Goal: Information Seeking & Learning: Find specific fact

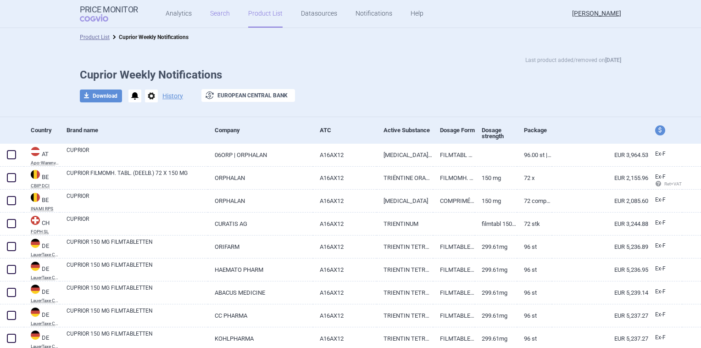
click at [214, 13] on link "Search" at bounding box center [220, 14] width 20 height 28
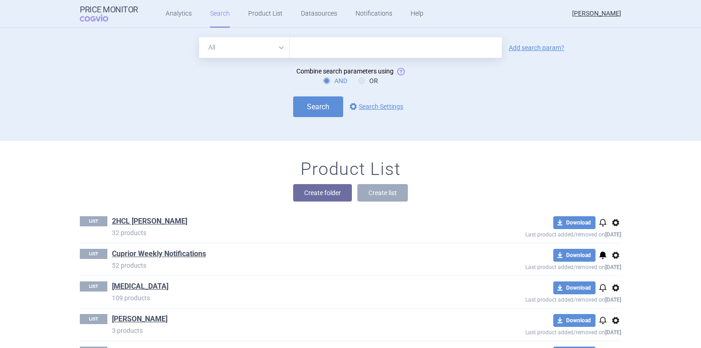
click at [317, 45] on input "text" at bounding box center [396, 47] width 212 height 21
type input "Cuprior"
click at [523, 46] on link "Add search param?" at bounding box center [537, 48] width 56 height 6
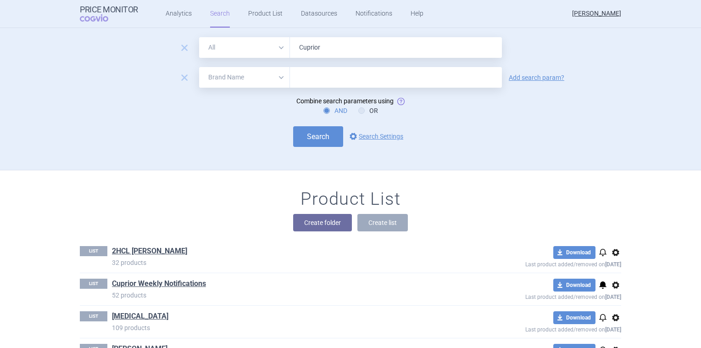
click at [272, 77] on select "All Brand Name ATC Company Active Substance Country Newer than" at bounding box center [244, 77] width 91 height 21
select select "country"
click at [199, 67] on select "All Brand Name ATC Company Active Substance Country Newer than" at bounding box center [244, 77] width 91 height 21
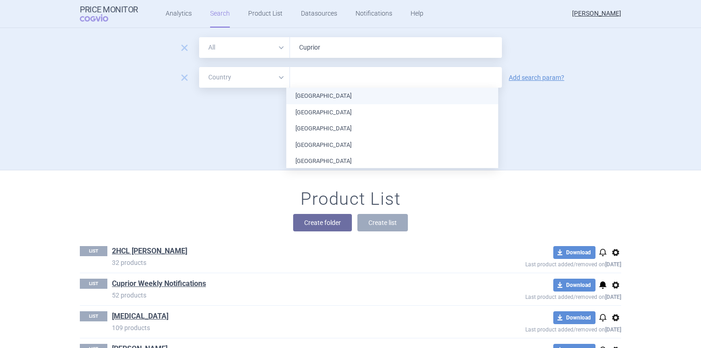
click at [315, 76] on input "text" at bounding box center [396, 78] width 203 height 12
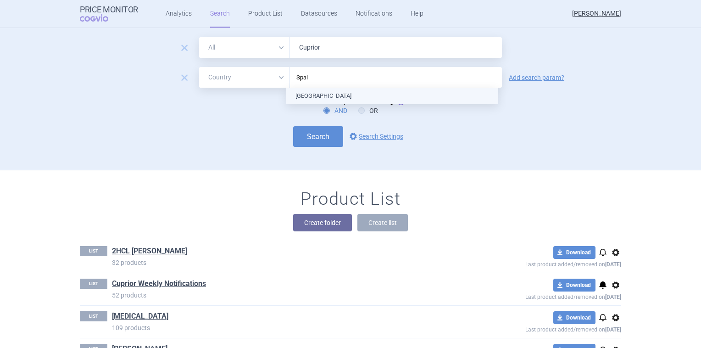
type input "[GEOGRAPHIC_DATA]"
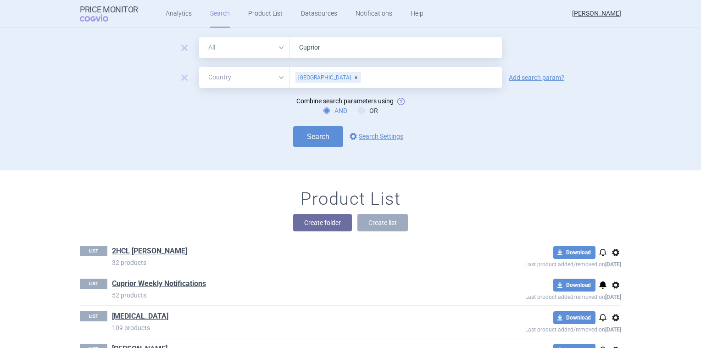
click at [251, 113] on div "AND OR" at bounding box center [351, 110] width 542 height 9
click at [323, 136] on button "Search" at bounding box center [318, 136] width 50 height 21
select select "country"
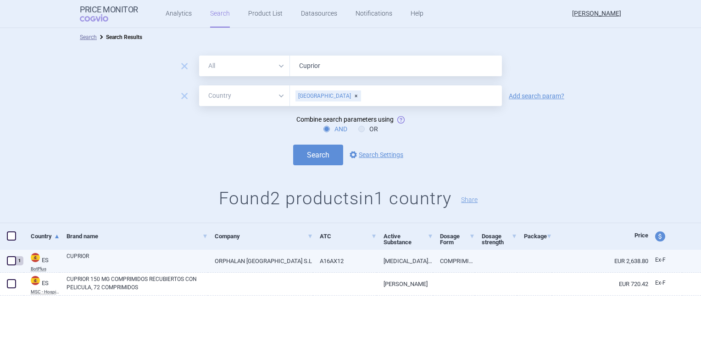
click at [76, 257] on link "CUPRIOR" at bounding box center [137, 260] width 141 height 17
select select "EUR"
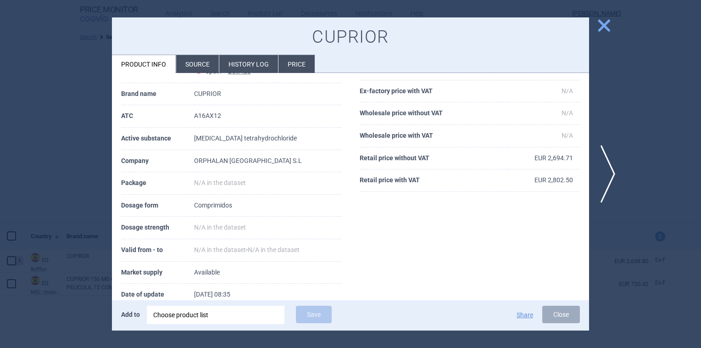
scroll to position [51, 0]
click at [243, 62] on li "History log" at bounding box center [248, 64] width 59 height 18
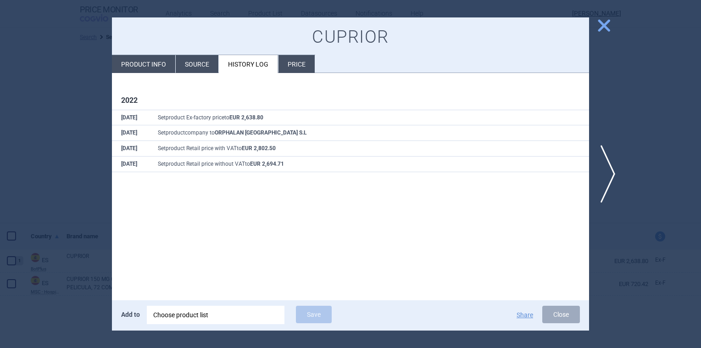
click at [193, 65] on li "Source" at bounding box center [197, 64] width 43 height 18
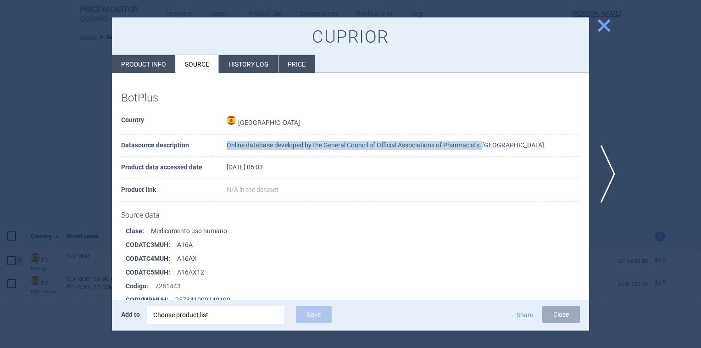
drag, startPoint x: 224, startPoint y: 145, endPoint x: 483, endPoint y: 143, distance: 258.9
click at [483, 143] on tr "Datasource description Online database developed by the General Council of Offi…" at bounding box center [350, 145] width 459 height 22
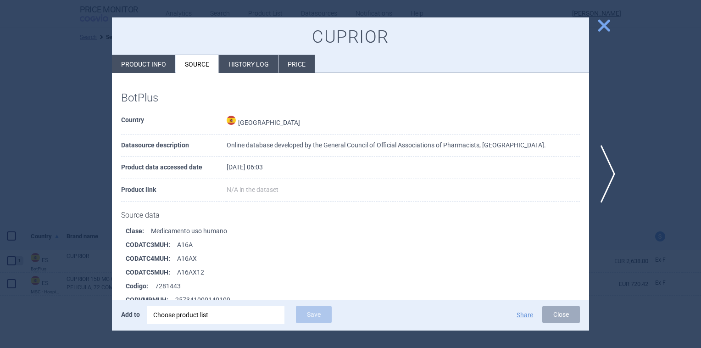
drag, startPoint x: 483, startPoint y: 143, endPoint x: 511, endPoint y: 141, distance: 27.6
click at [511, 141] on td "Online database developed by the General Council of Official Associations of Ph…" at bounding box center [403, 145] width 353 height 22
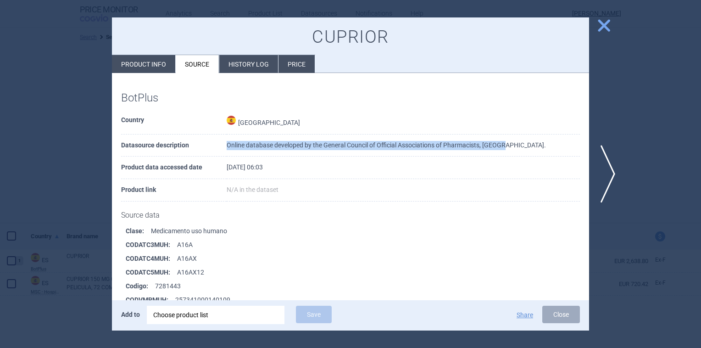
drag, startPoint x: 514, startPoint y: 145, endPoint x: 219, endPoint y: 140, distance: 294.7
click at [219, 140] on tr "Datasource description Online database developed by the General Council of Offi…" at bounding box center [350, 145] width 459 height 22
copy tr "Online database developed by the General Council of Official Associations of Ph…"
click at [605, 28] on span "close" at bounding box center [604, 25] width 16 height 16
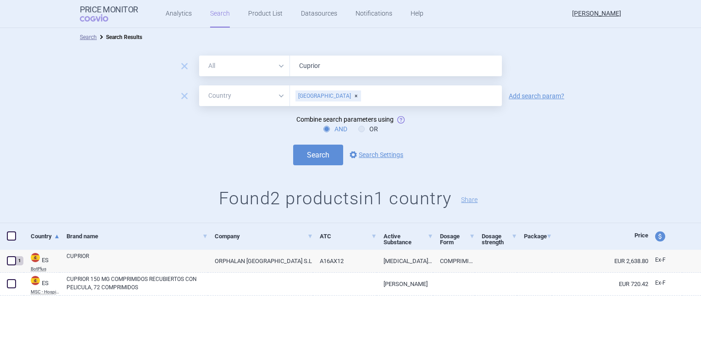
click at [520, 151] on div "Search options Search Settings" at bounding box center [350, 155] width 701 height 21
click at [315, 94] on div "[GEOGRAPHIC_DATA]" at bounding box center [329, 95] width 66 height 11
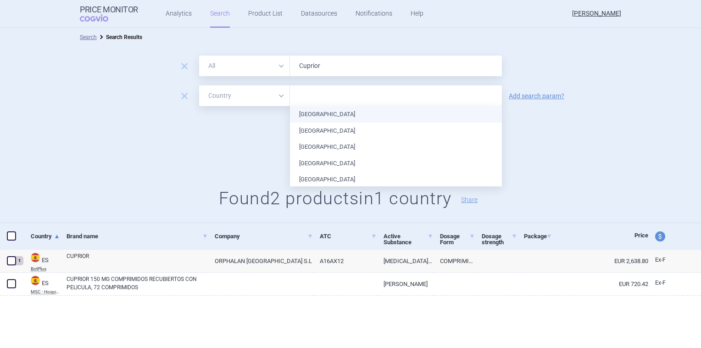
click at [315, 94] on input "text" at bounding box center [396, 96] width 203 height 12
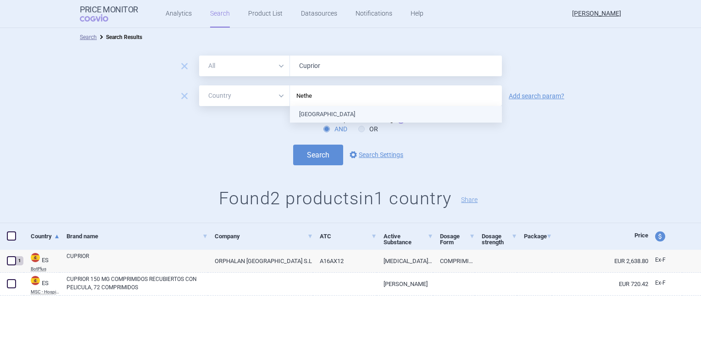
type input "Nether"
click at [316, 114] on ul "[GEOGRAPHIC_DATA]" at bounding box center [396, 114] width 212 height 17
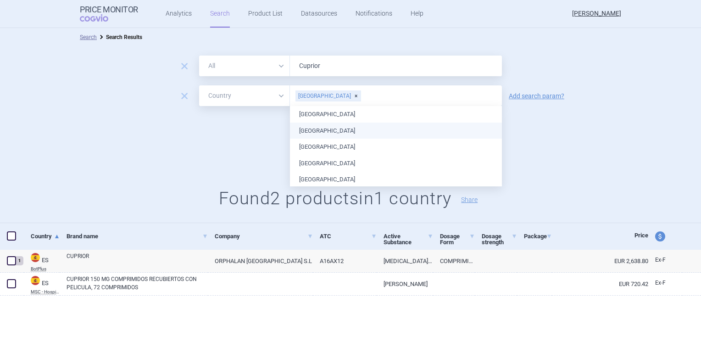
click at [268, 134] on form "remove All Brand Name ATC Company Active Substance Country Newer than Cuprior r…" at bounding box center [350, 111] width 701 height 110
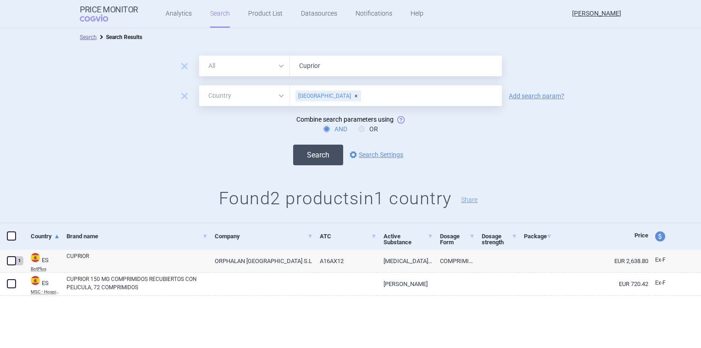
click at [310, 151] on button "Search" at bounding box center [318, 155] width 50 height 21
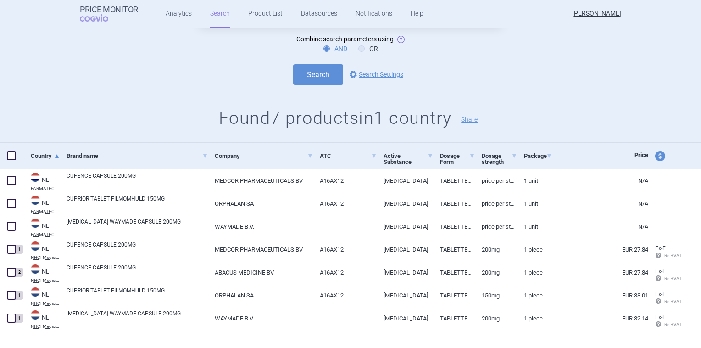
scroll to position [92, 0]
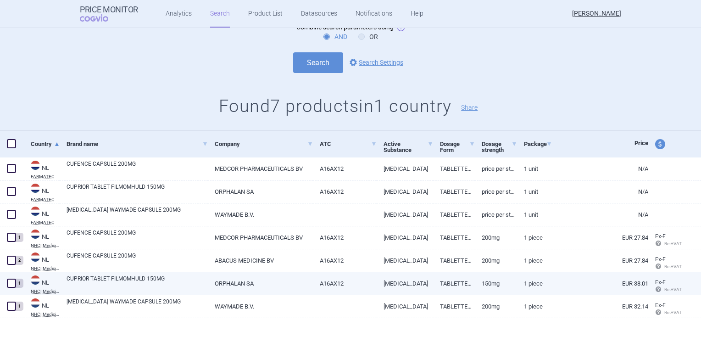
click at [141, 277] on link "CUPRIOR TABLET FILMOMHULD 150MG" at bounding box center [137, 282] width 141 height 17
select select "EUR"
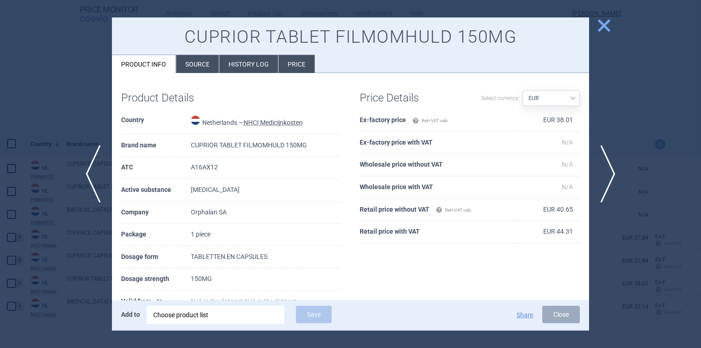
click at [292, 64] on li "Price" at bounding box center [297, 64] width 36 height 18
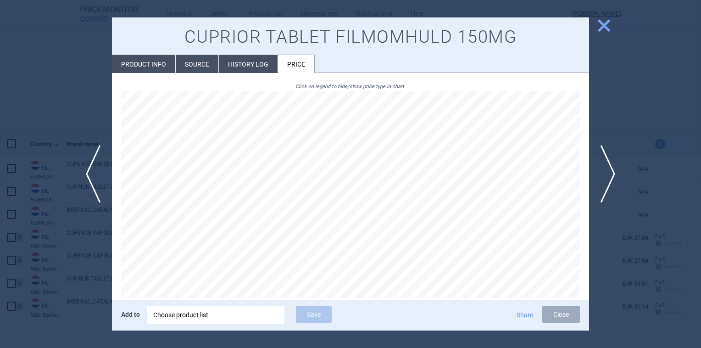
click at [256, 64] on li "History log" at bounding box center [248, 64] width 59 height 18
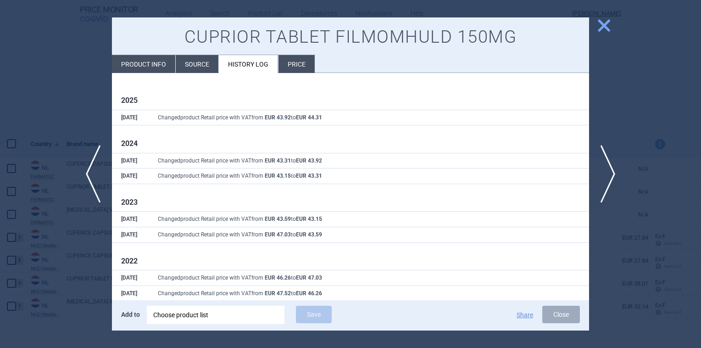
click at [191, 64] on li "Source" at bounding box center [197, 64] width 43 height 18
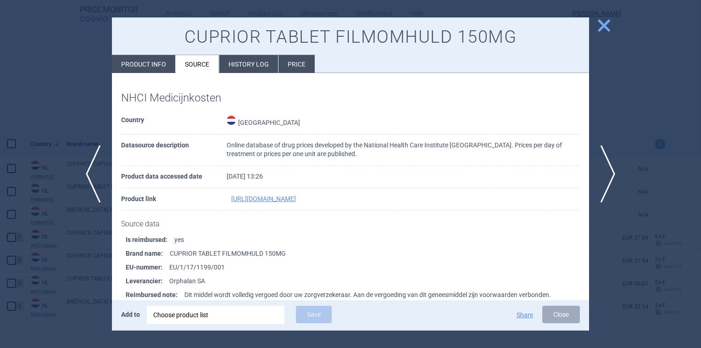
click at [147, 62] on li "Product info" at bounding box center [143, 64] width 63 height 18
select select "EUR"
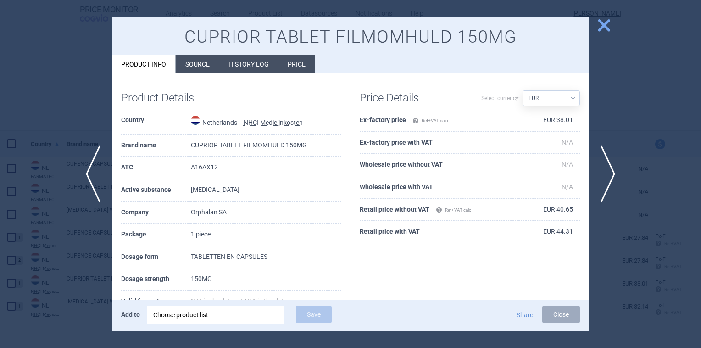
click at [607, 26] on span "close" at bounding box center [604, 25] width 16 height 16
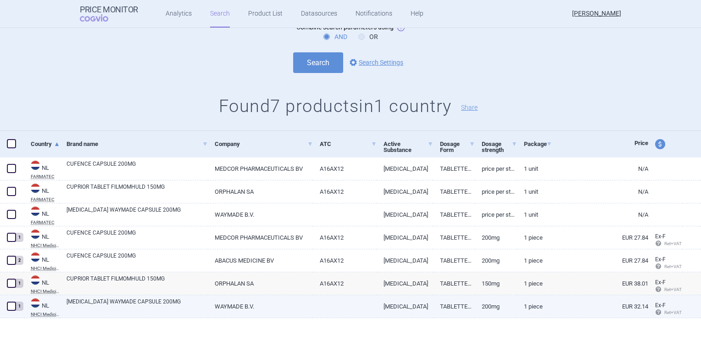
click at [105, 301] on link "[MEDICAL_DATA] WAYMADE CAPSULE 200MG" at bounding box center [137, 305] width 141 height 17
select select "EUR"
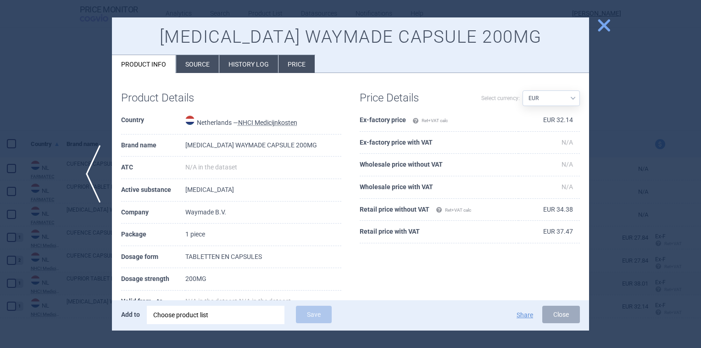
click at [607, 22] on span "close" at bounding box center [604, 25] width 16 height 16
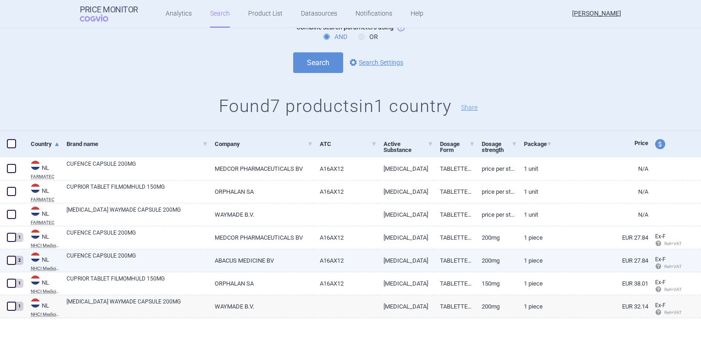
click at [118, 252] on link "CUFENCE CAPSULE 200MG" at bounding box center [137, 260] width 141 height 17
select select "EUR"
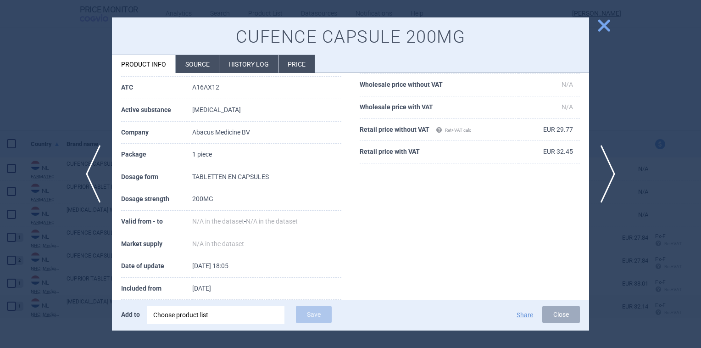
scroll to position [51, 0]
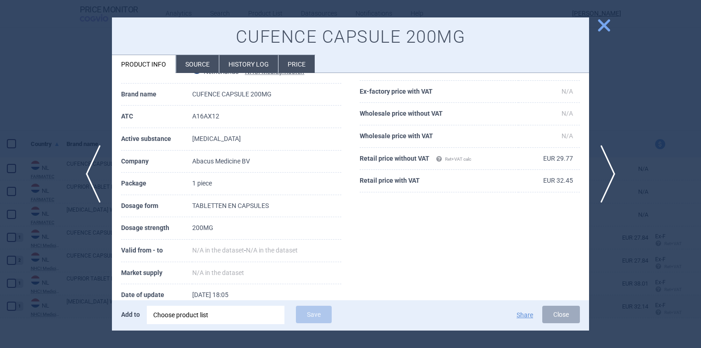
click at [604, 20] on span "close" at bounding box center [604, 25] width 16 height 16
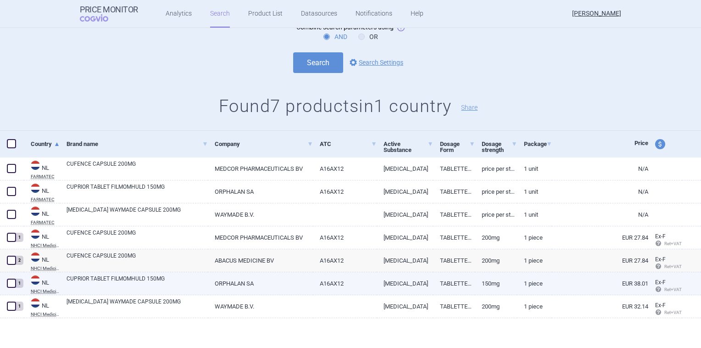
click at [106, 278] on link "CUPRIOR TABLET FILMOMHULD 150MG" at bounding box center [137, 282] width 141 height 17
select select "EUR"
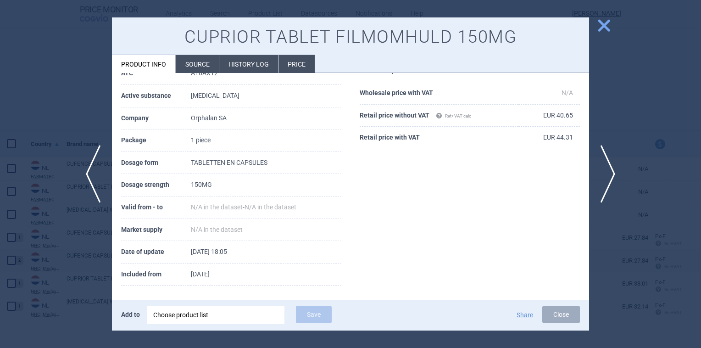
scroll to position [97, 0]
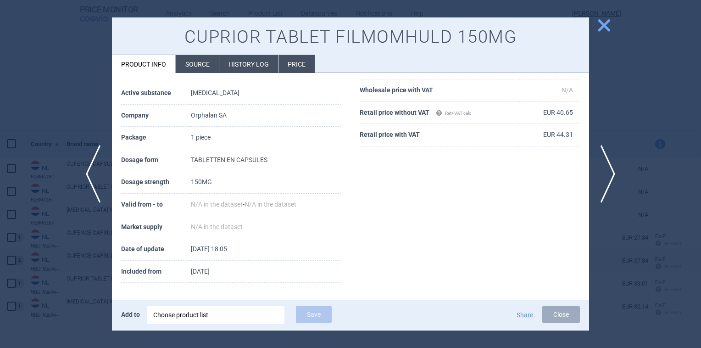
click at [604, 23] on span "close" at bounding box center [604, 25] width 16 height 16
